Goal: Use online tool/utility: Utilize a website feature to perform a specific function

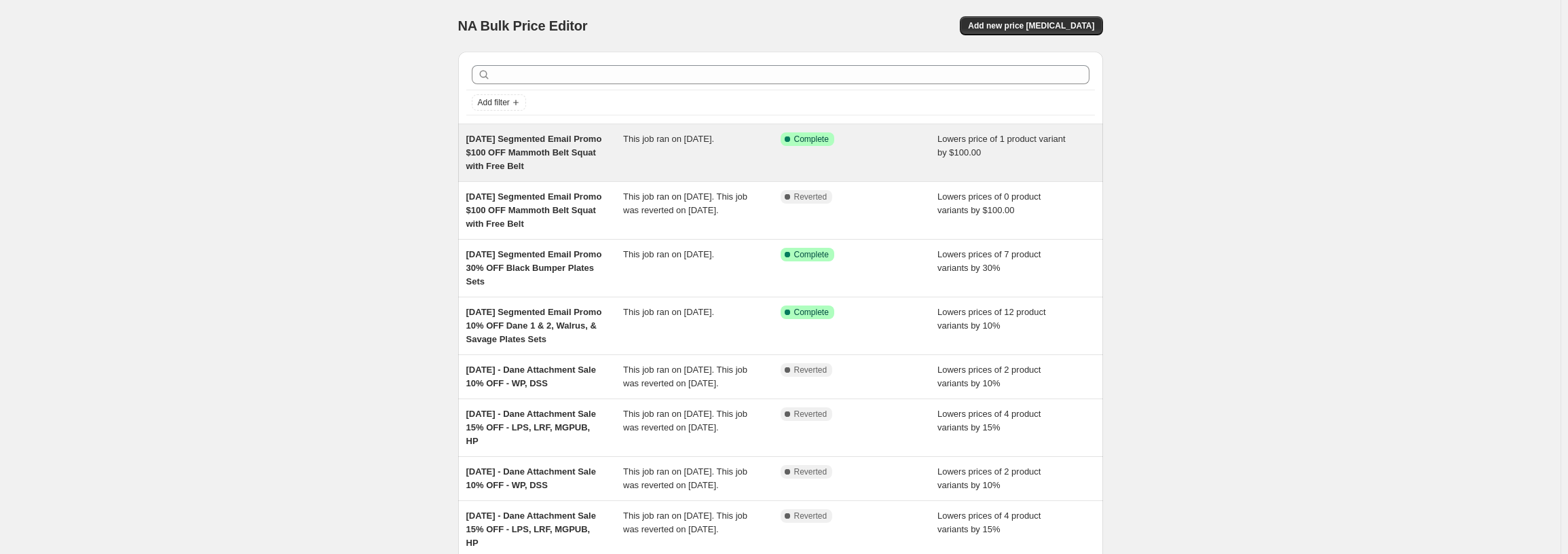
click at [796, 157] on div "Success Complete Complete" at bounding box center [859, 153] width 157 height 41
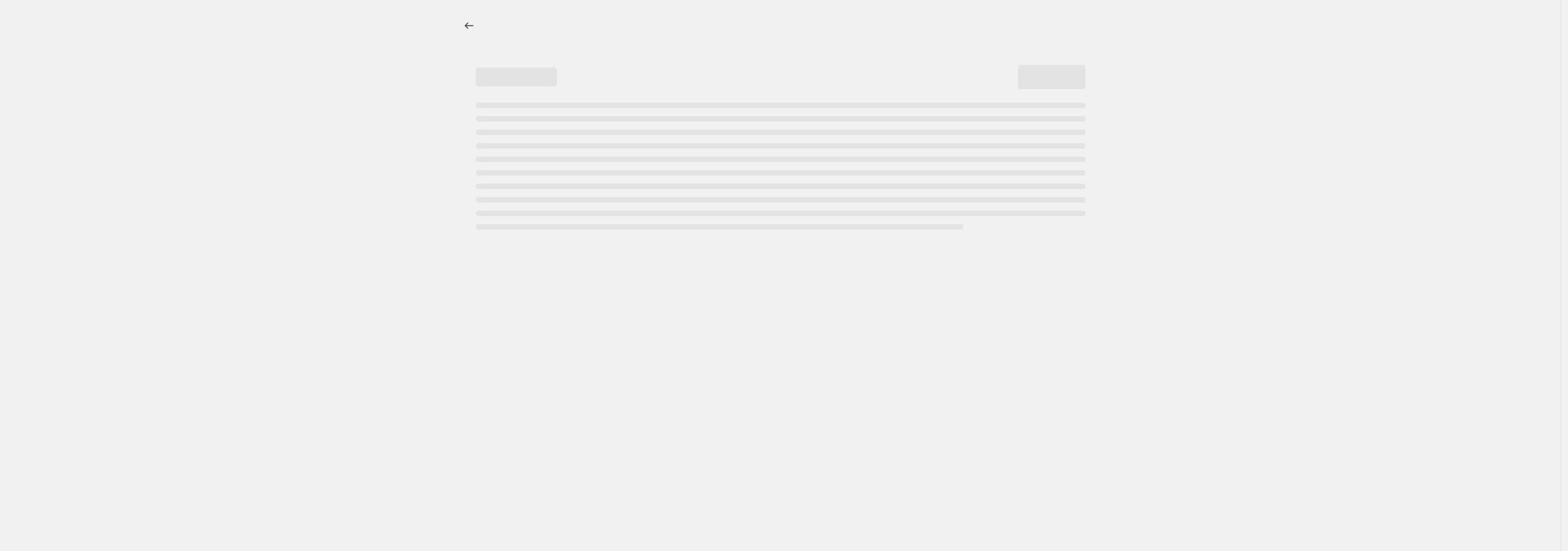
select select "by"
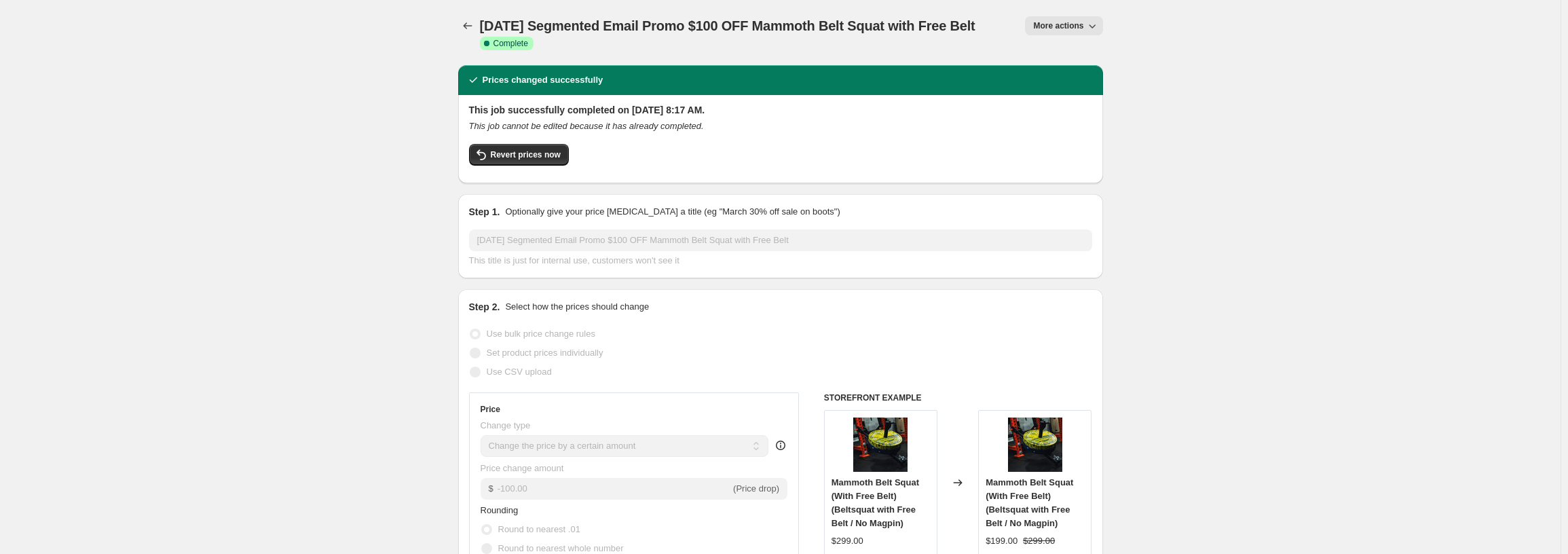
click at [572, 165] on div "Revert prices now" at bounding box center [780, 158] width 623 height 29
click at [555, 161] on span "Revert prices now" at bounding box center [526, 155] width 70 height 11
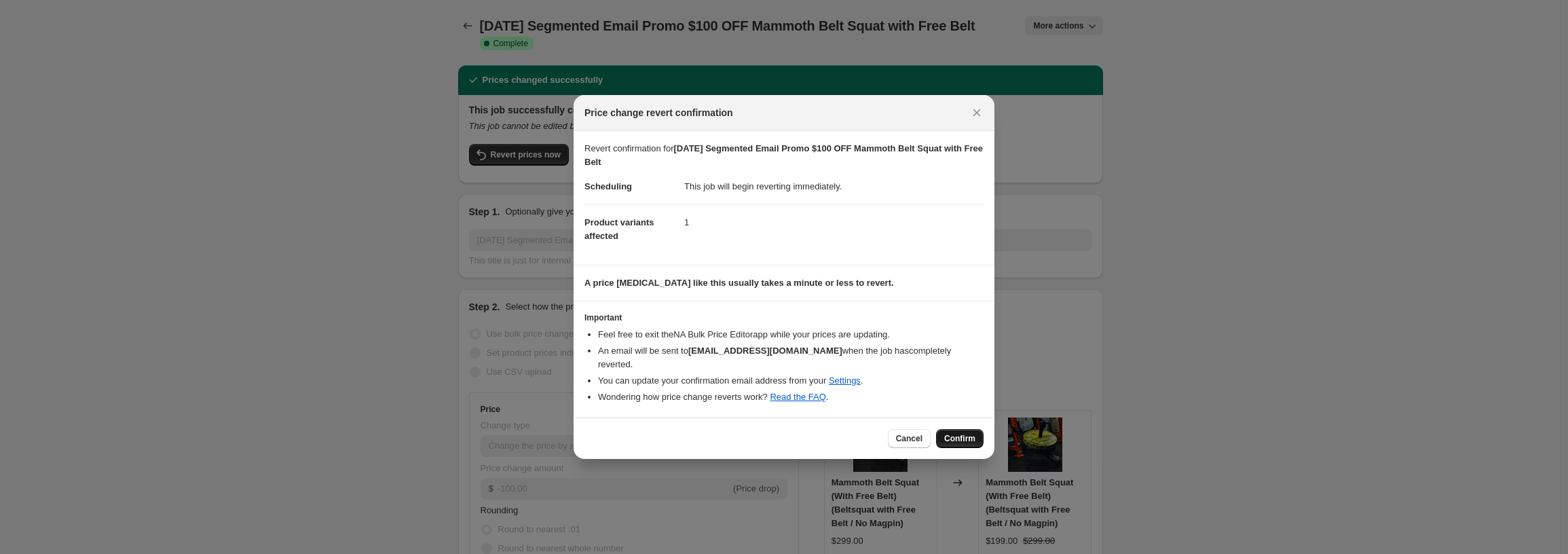
click at [961, 429] on button "Confirm" at bounding box center [959, 439] width 47 height 19
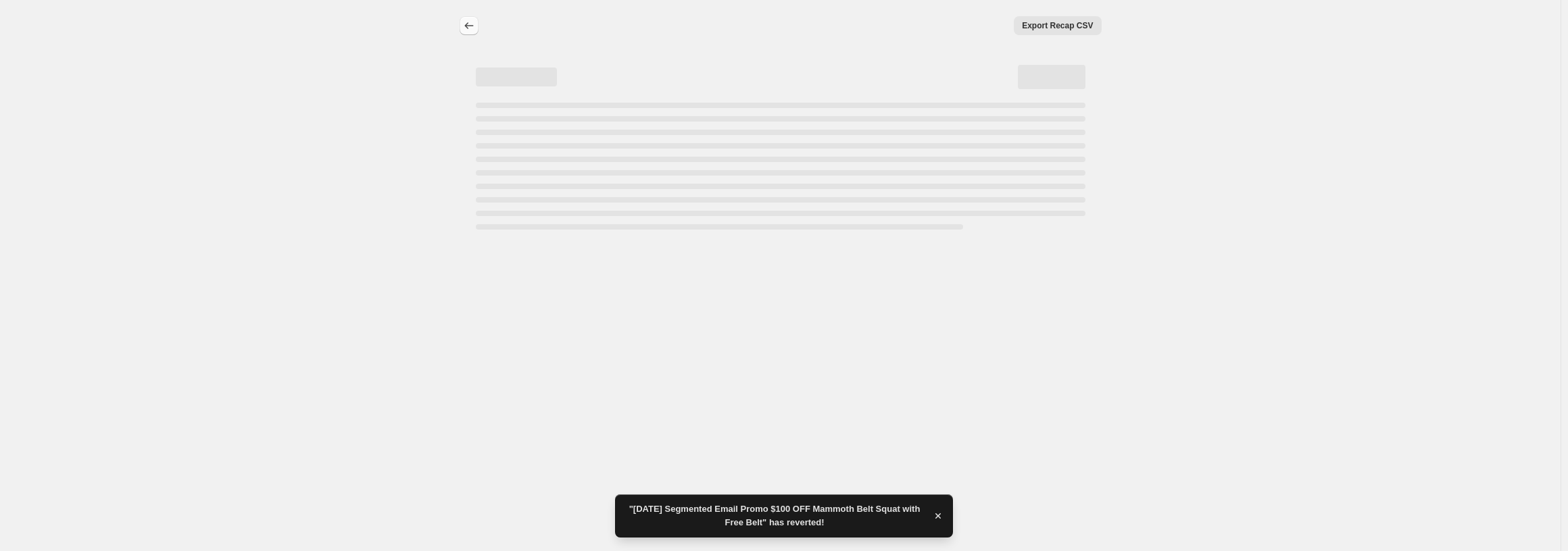
select select "by"
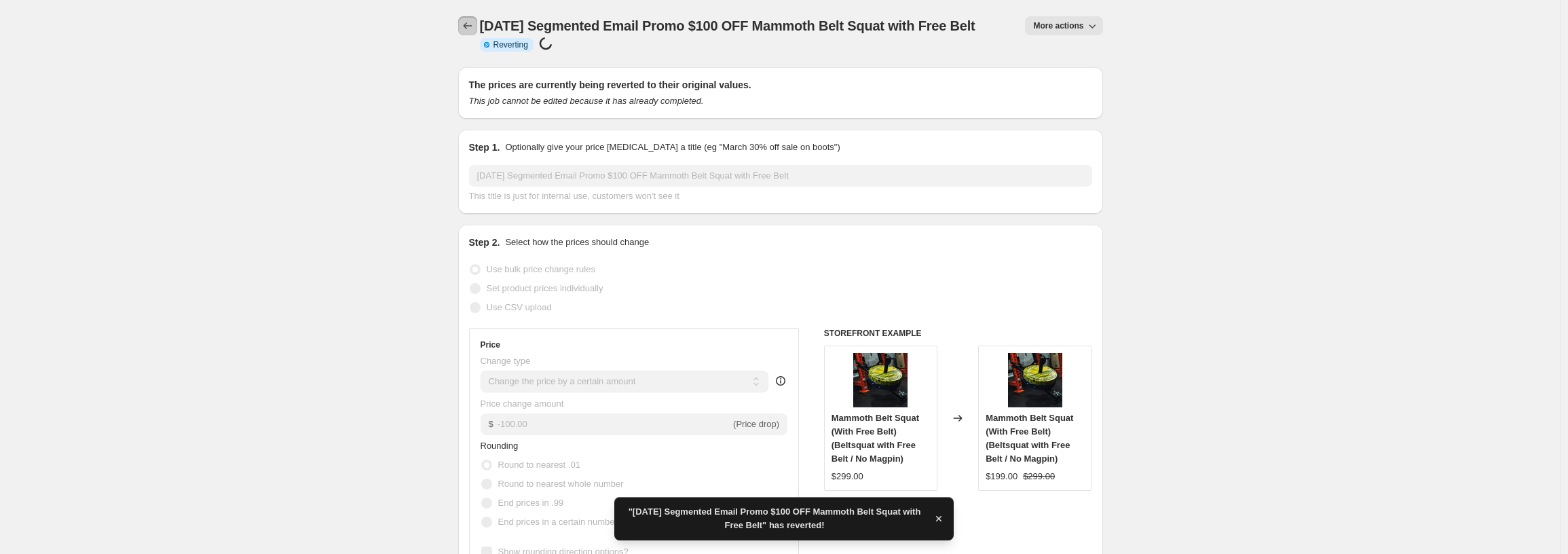
click at [474, 25] on icon "Price change jobs" at bounding box center [467, 26] width 14 height 14
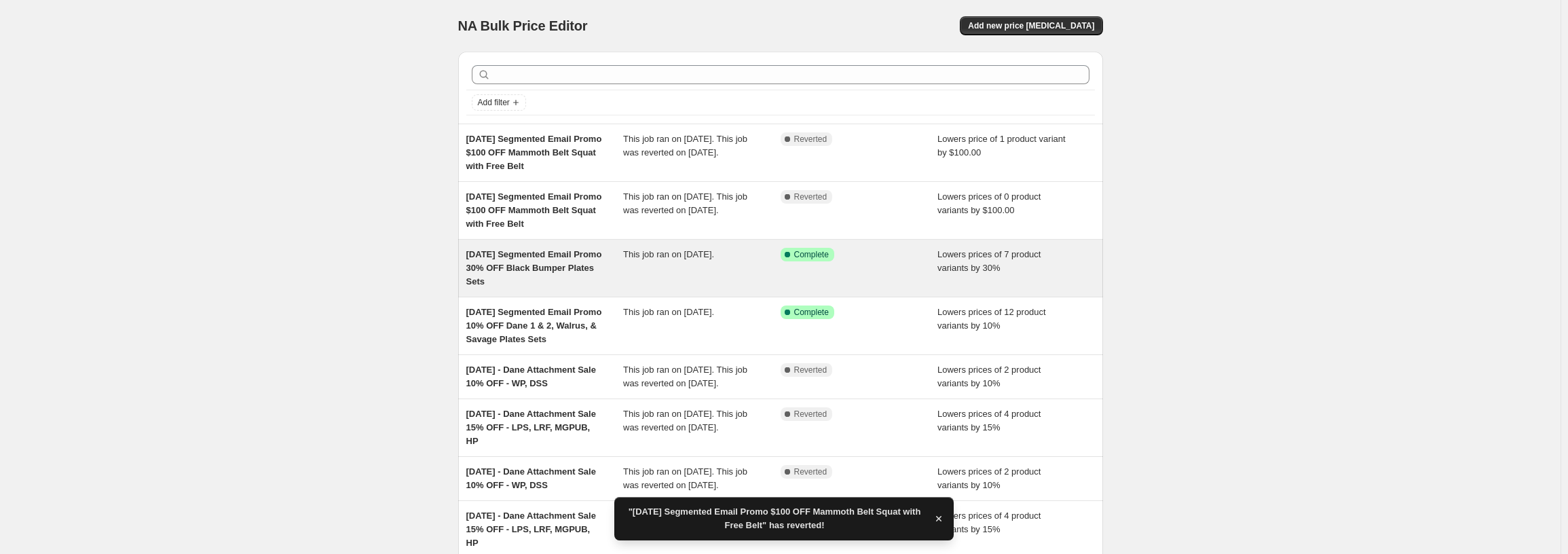
click at [726, 289] on div "This job ran on [DATE]." at bounding box center [701, 268] width 157 height 41
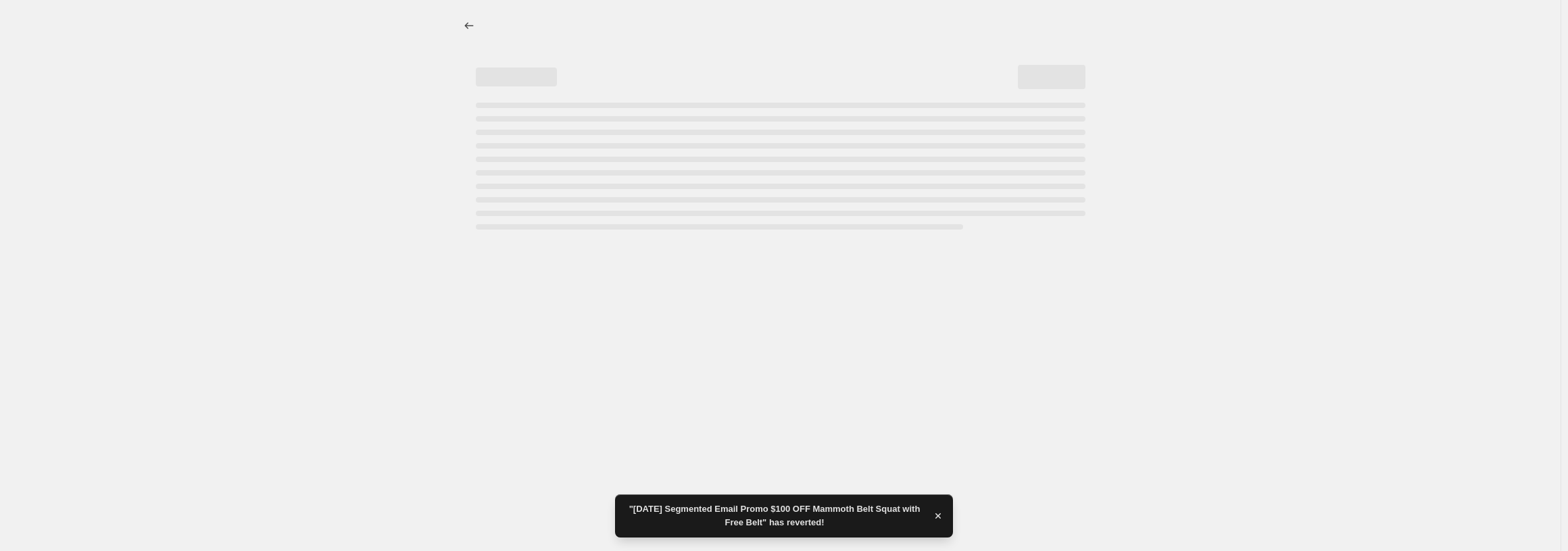
select select "percentage"
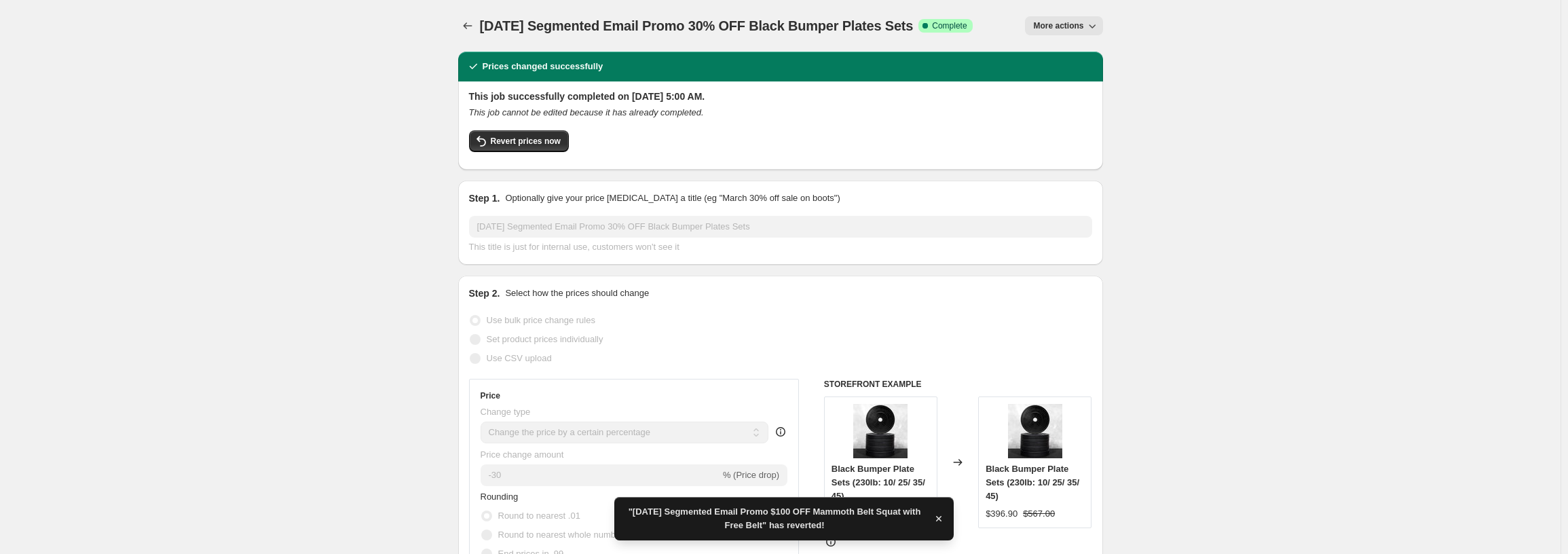
click at [567, 159] on div "Revert prices now" at bounding box center [780, 145] width 623 height 29
click at [549, 152] on button "Revert prices now" at bounding box center [518, 141] width 100 height 22
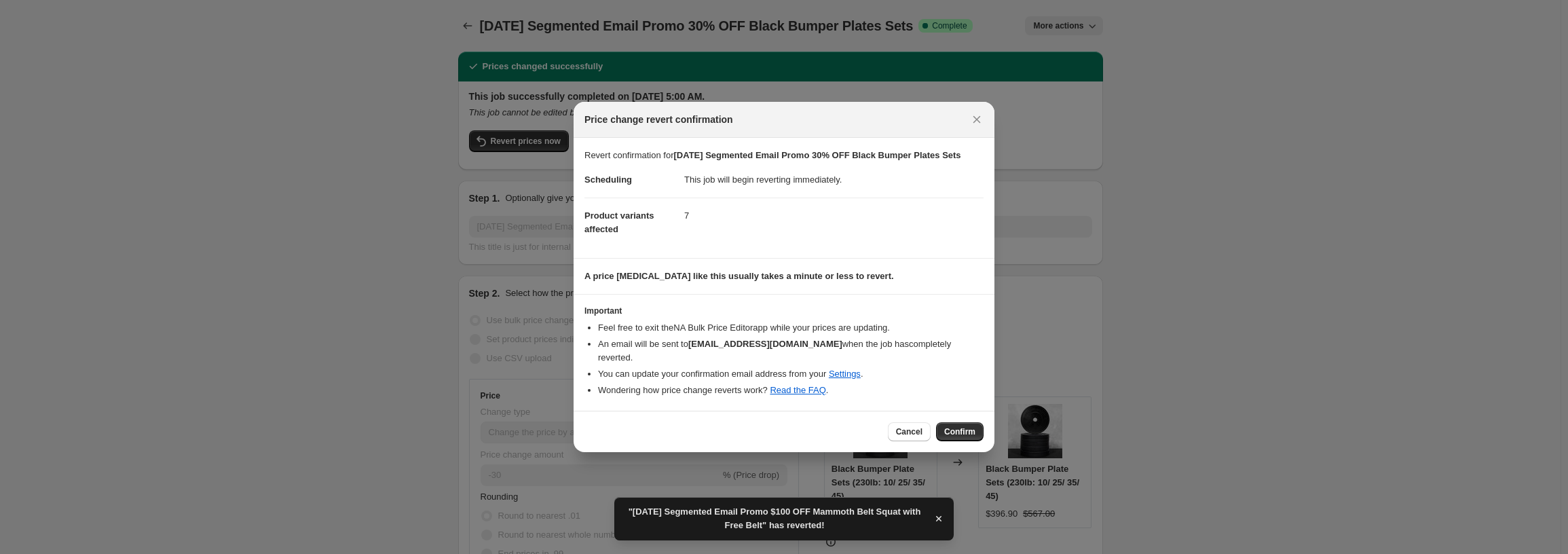
click at [963, 425] on button "Confirm" at bounding box center [959, 432] width 47 height 19
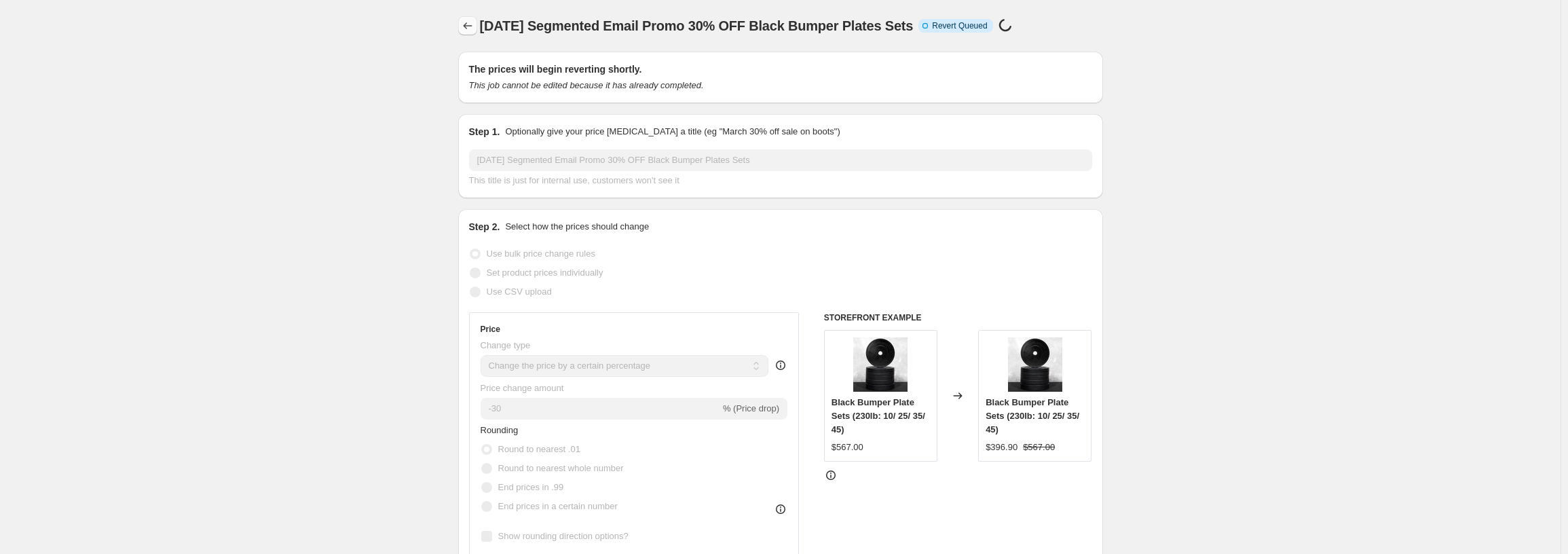
click at [473, 25] on icon "Price change jobs" at bounding box center [467, 26] width 14 height 14
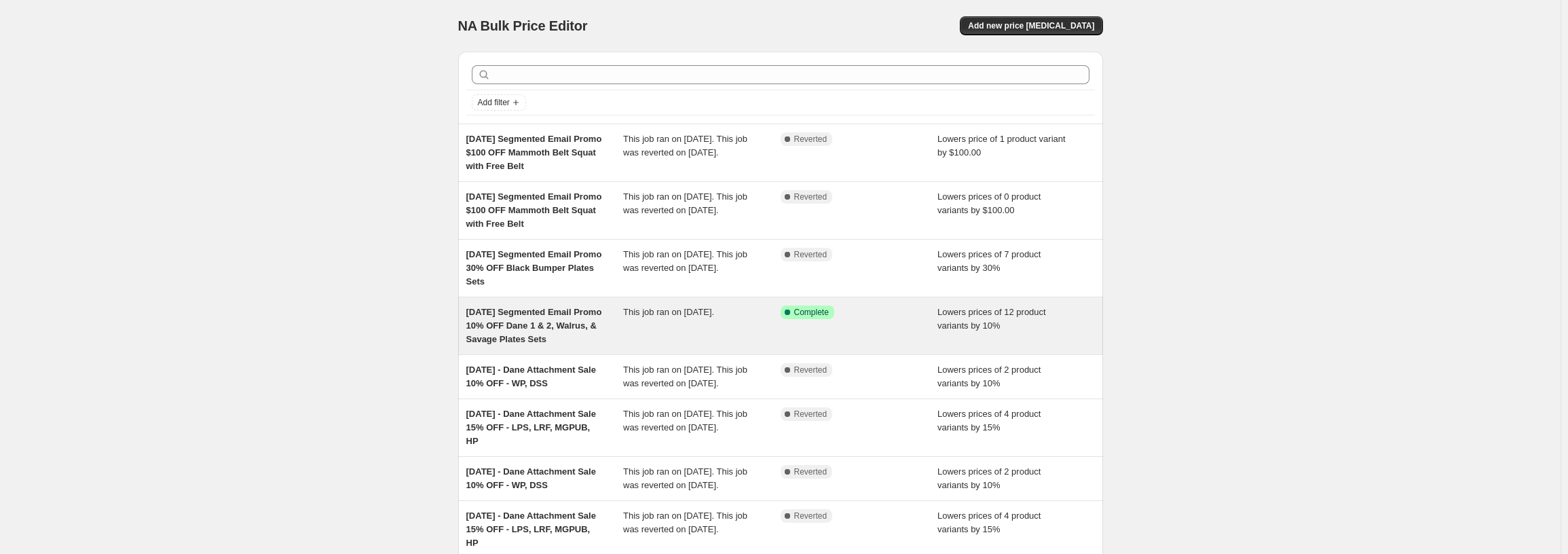
click at [689, 317] on span "This job ran on [DATE]." at bounding box center [669, 312] width 91 height 10
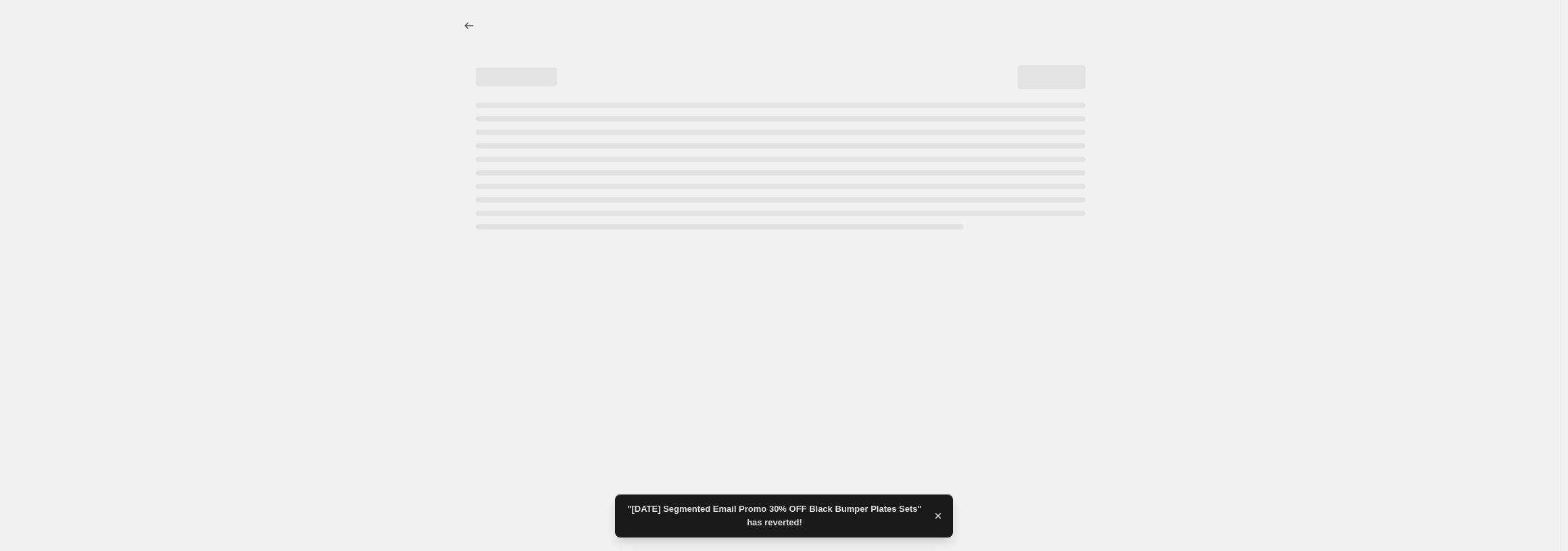
select select "percentage"
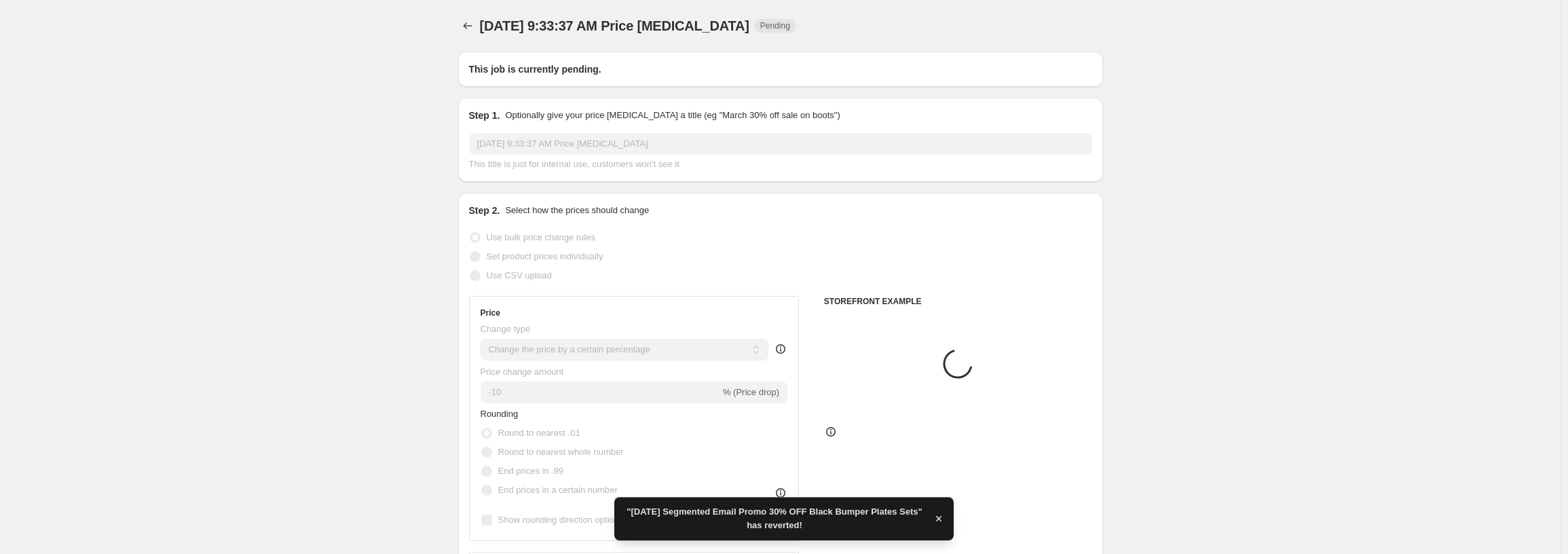
type input "[DATE] Segmented Email Promo 10% OFF Dane 1 & 2, Walrus, & Savage Plates Sets"
radio input "false"
radio input "true"
radio input "false"
radio input "true"
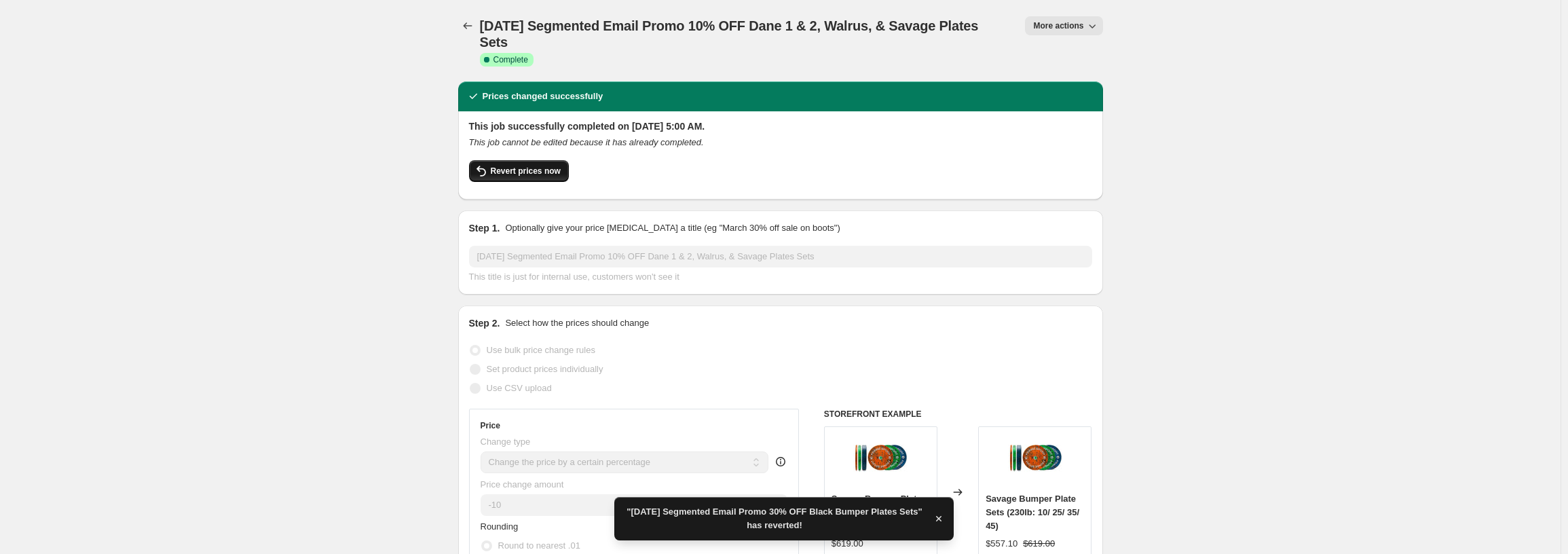
click at [520, 174] on span "Revert prices now" at bounding box center [526, 171] width 70 height 11
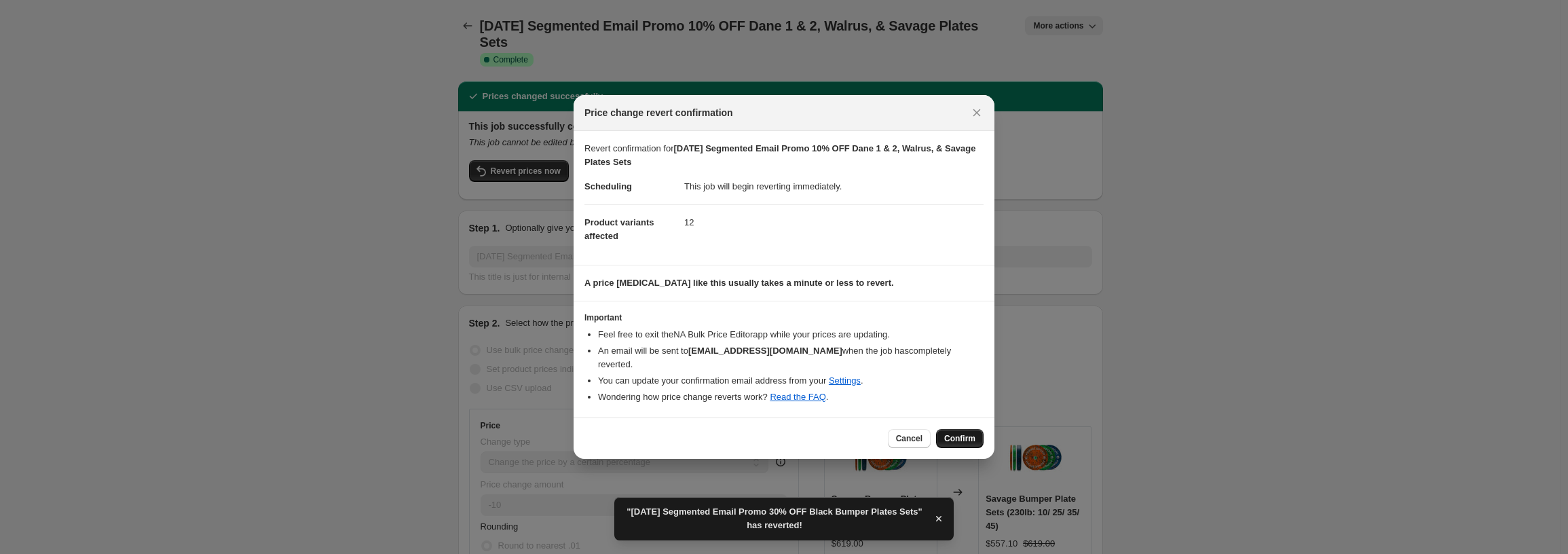
click at [976, 430] on button "Confirm" at bounding box center [959, 439] width 47 height 19
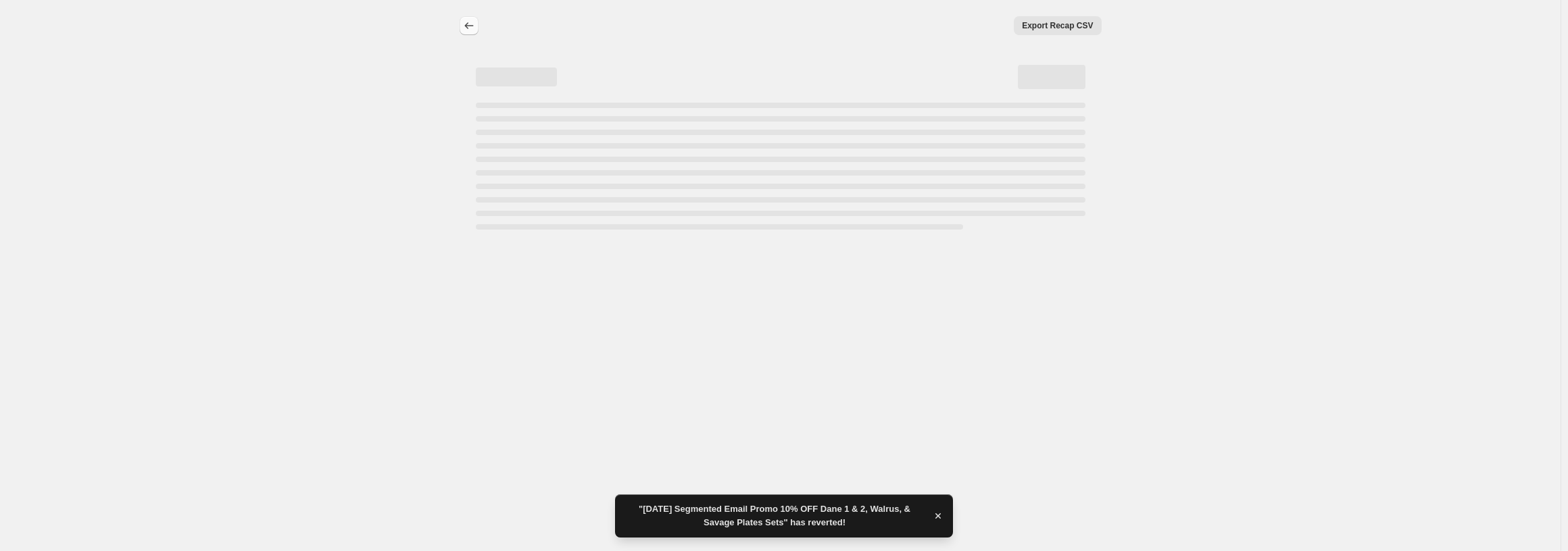
select select "percentage"
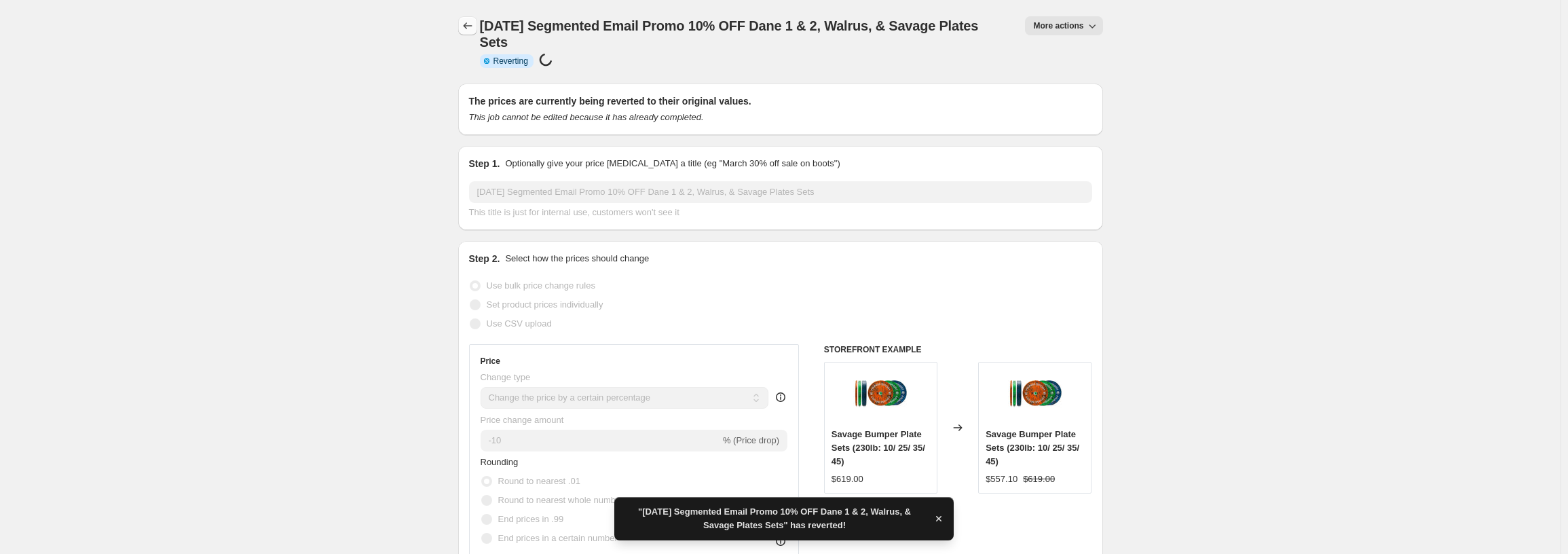
click at [474, 30] on icon "Price change jobs" at bounding box center [467, 26] width 14 height 14
